Goal: Entertainment & Leisure: Consume media (video, audio)

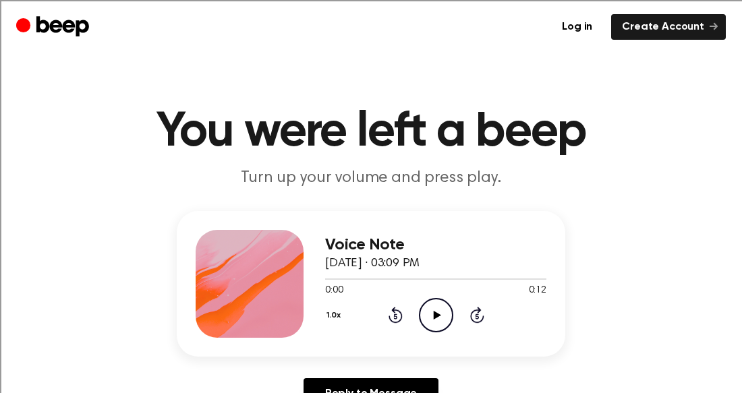
click at [429, 303] on icon "Play Audio" at bounding box center [436, 315] width 34 height 34
click at [428, 306] on icon "Play Audio" at bounding box center [436, 315] width 34 height 34
drag, startPoint x: 437, startPoint y: 313, endPoint x: 431, endPoint y: 303, distance: 11.6
click at [431, 303] on icon "Play Audio" at bounding box center [436, 315] width 34 height 34
